Goal: Task Accomplishment & Management: Manage account settings

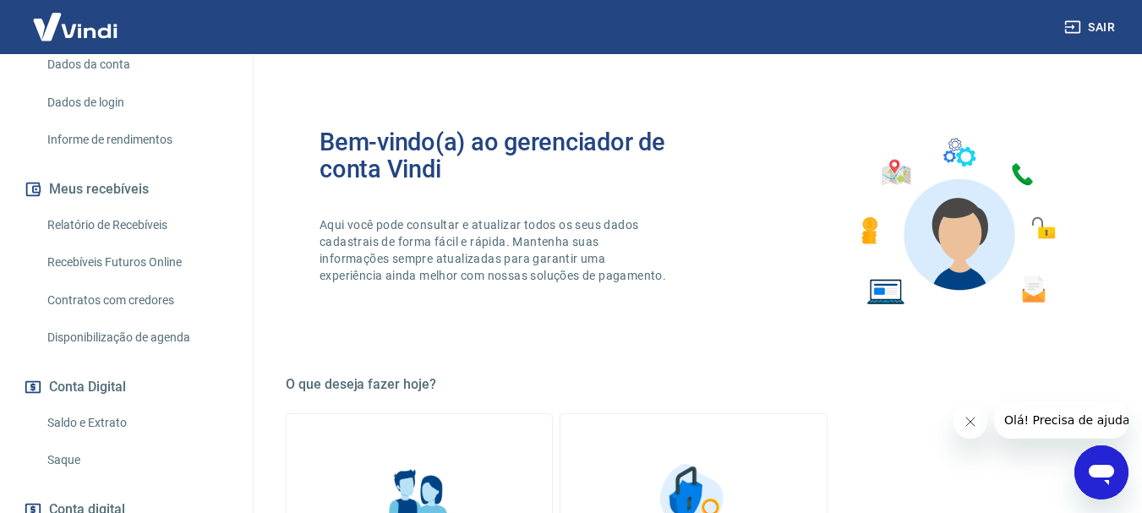
scroll to position [218, 0]
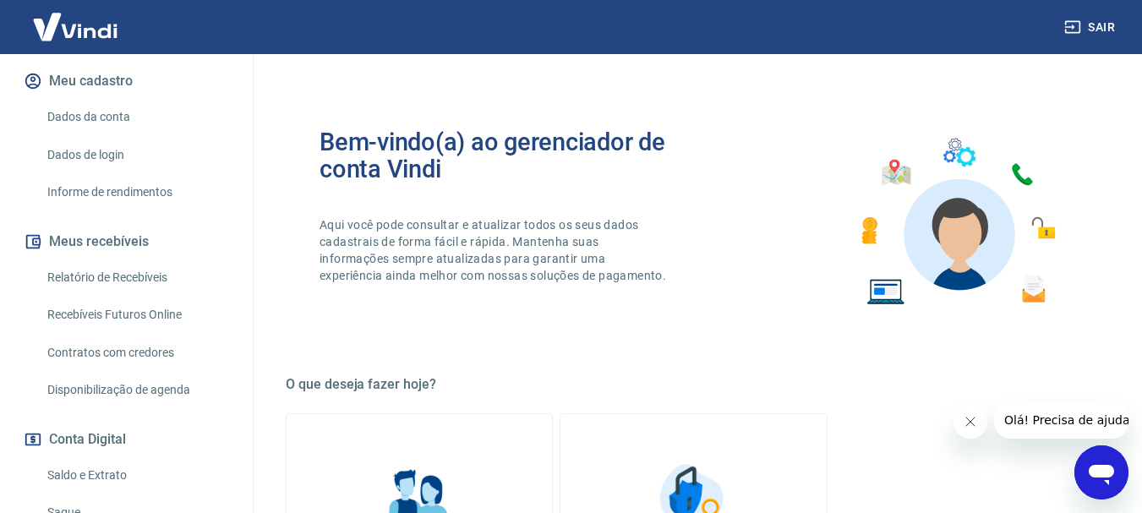
click at [112, 276] on link "Relatório de Recebíveis" at bounding box center [137, 277] width 192 height 35
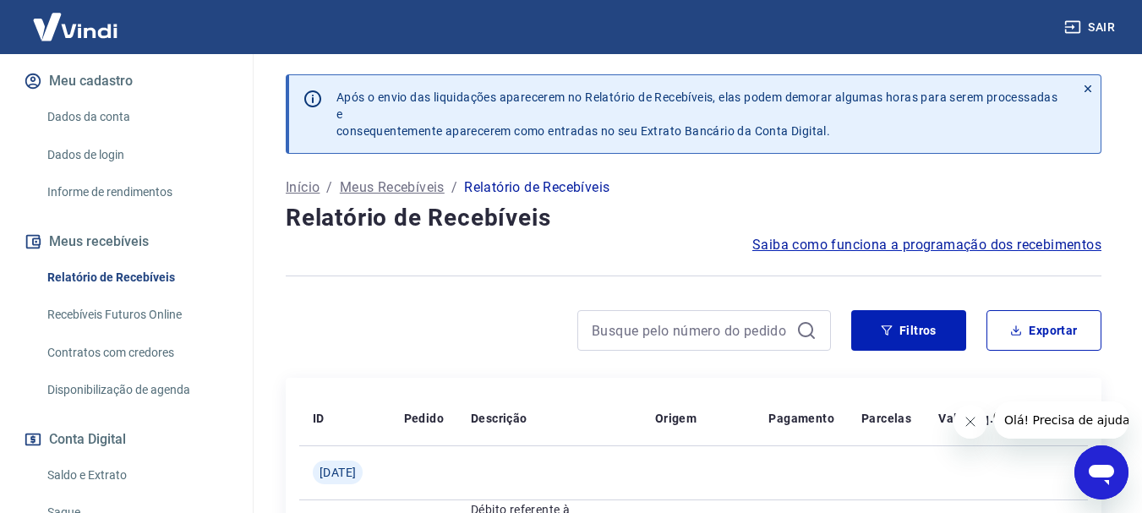
click at [1089, 84] on icon at bounding box center [1088, 89] width 12 height 12
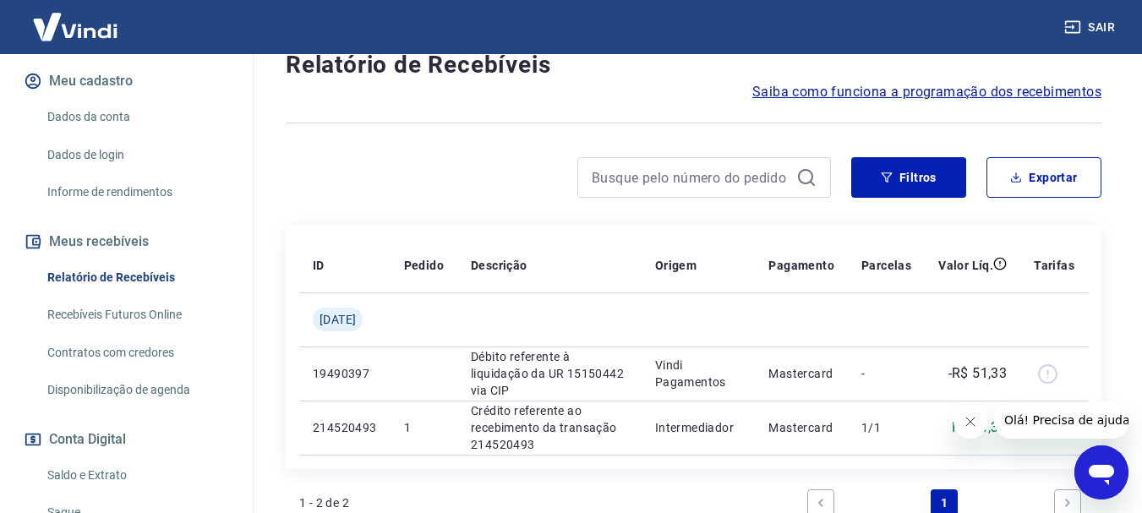
scroll to position [254, 0]
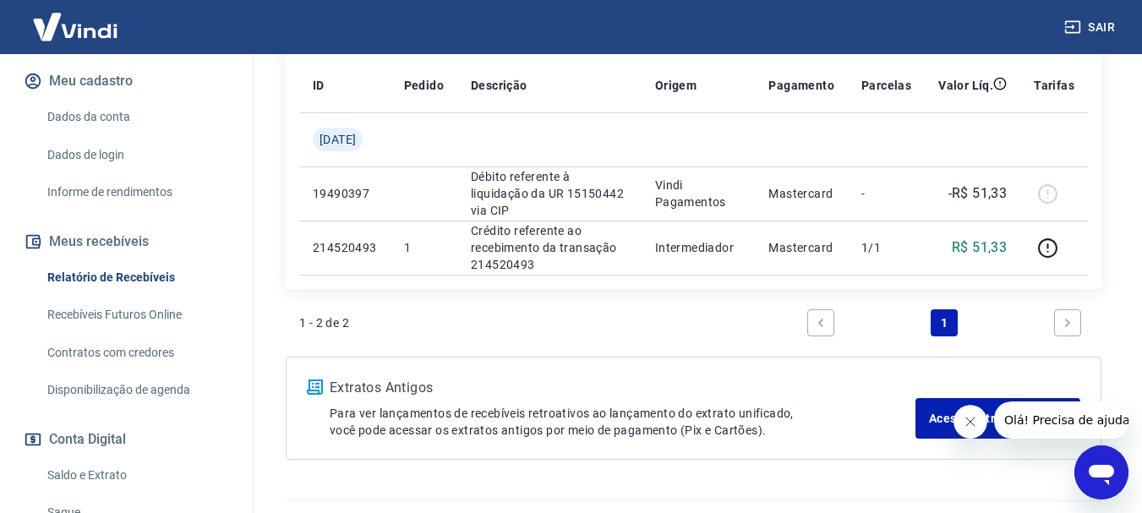
click at [1063, 319] on icon "Next page" at bounding box center [1068, 323] width 12 height 12
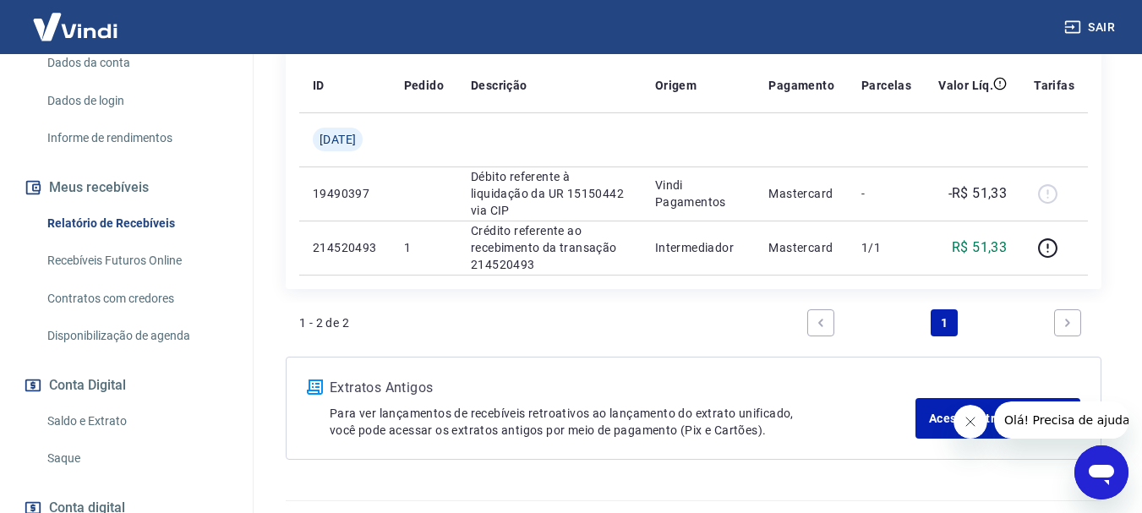
scroll to position [303, 0]
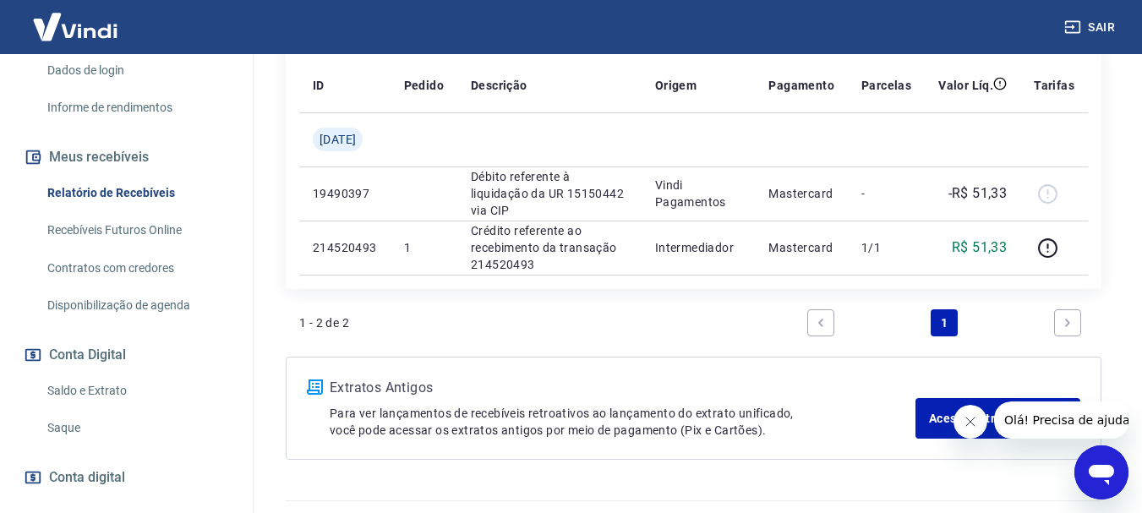
click at [108, 390] on link "Saldo e Extrato" at bounding box center [137, 391] width 192 height 35
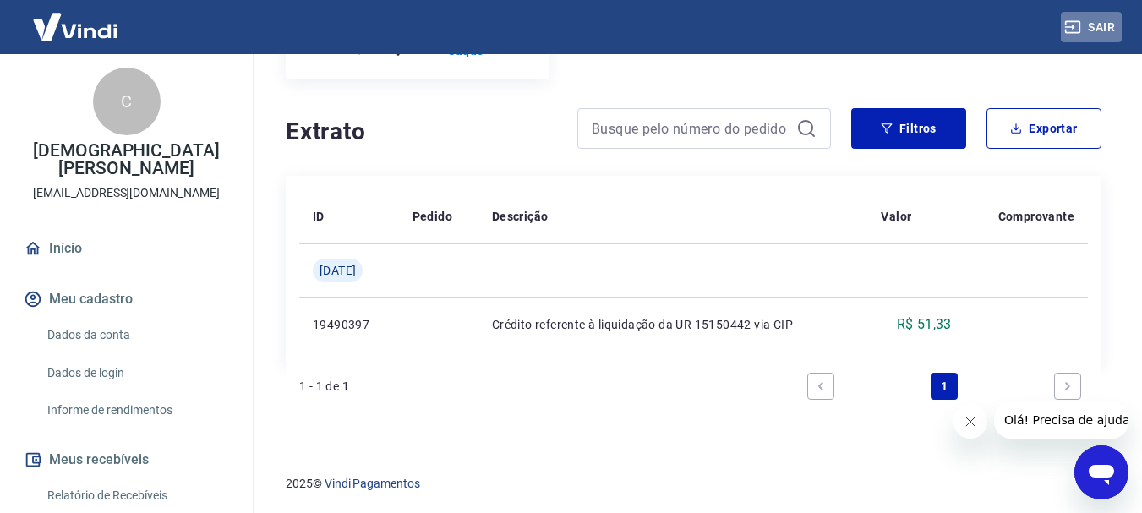
click at [1095, 23] on button "Sair" at bounding box center [1091, 27] width 61 height 31
